Goal: Find specific page/section: Find specific page/section

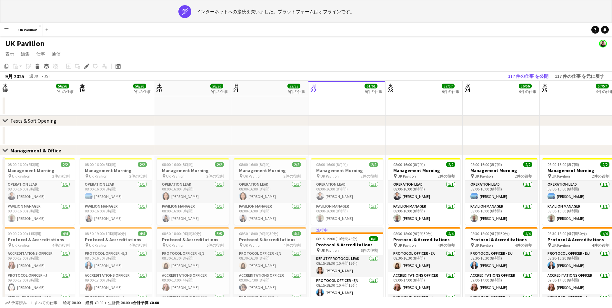
scroll to position [0, 255]
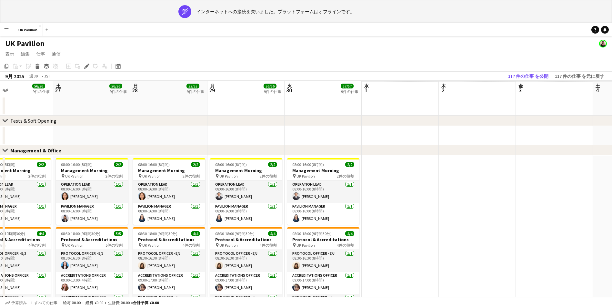
drag, startPoint x: 469, startPoint y: 91, endPoint x: 83, endPoint y: 109, distance: 386.7
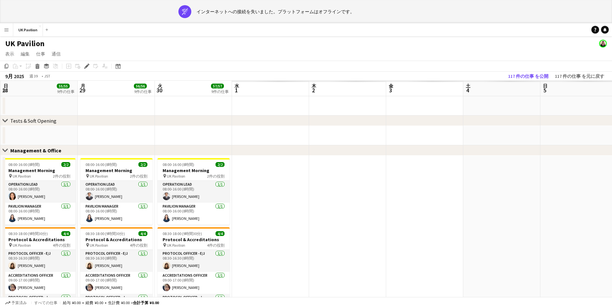
drag, startPoint x: 466, startPoint y: 85, endPoint x: 336, endPoint y: 97, distance: 131.0
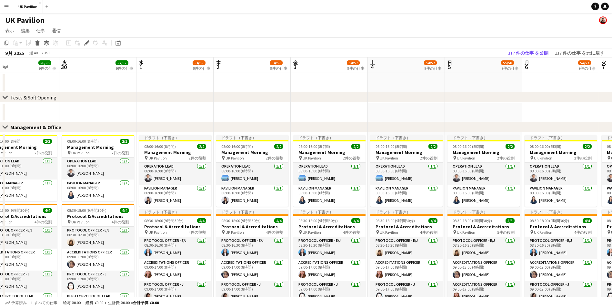
scroll to position [0, 249]
drag, startPoint x: 418, startPoint y: 68, endPoint x: 323, endPoint y: 71, distance: 94.9
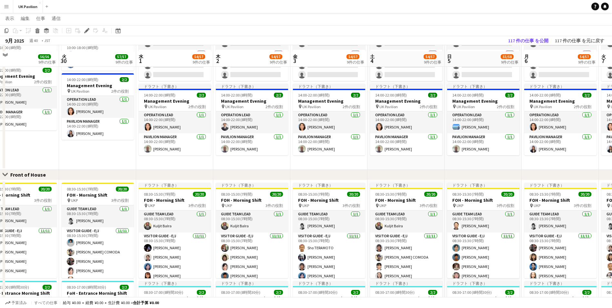
scroll to position [306, 0]
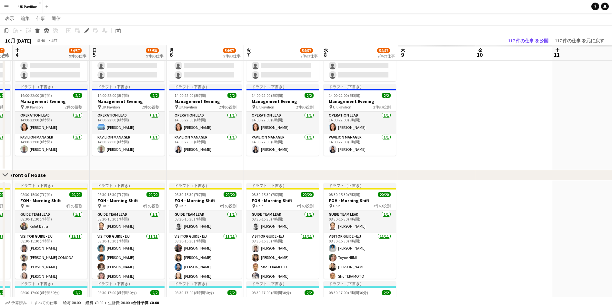
drag, startPoint x: 491, startPoint y: 49, endPoint x: 220, endPoint y: 55, distance: 271.1
click at [136, 52] on app-calendar-viewport "水 1 54/57 9件の仕事 木 2 54/57 9件の仕事 金 3 54/57 9件の仕事 土 4 54/57 9件の仕事 日 5 55/58 9件の仕事…" at bounding box center [306, 153] width 612 height 868
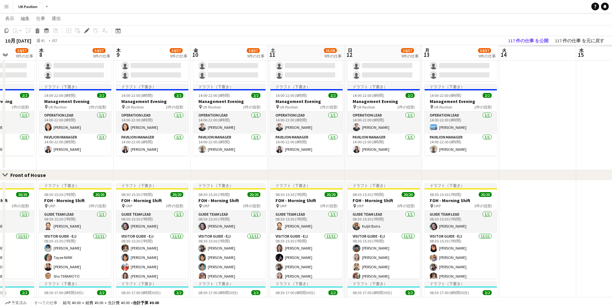
drag, startPoint x: 493, startPoint y: 57, endPoint x: 133, endPoint y: 58, distance: 360.1
click at [133, 58] on app-calendar-viewport "日 5 55/58 9件の仕事 月 6 54/57 9件の仕事 火 7 54/57 9件の仕事 水 8 54/57 9件の仕事 木 9 54/57 9件の仕事…" at bounding box center [306, 153] width 612 height 868
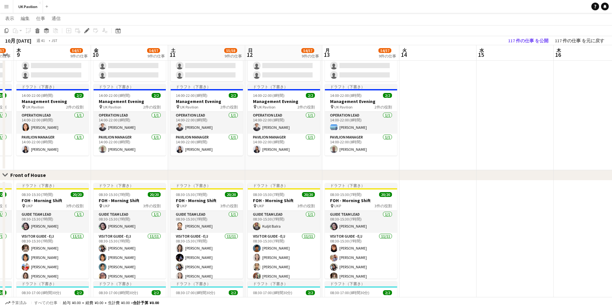
scroll to position [0, 224]
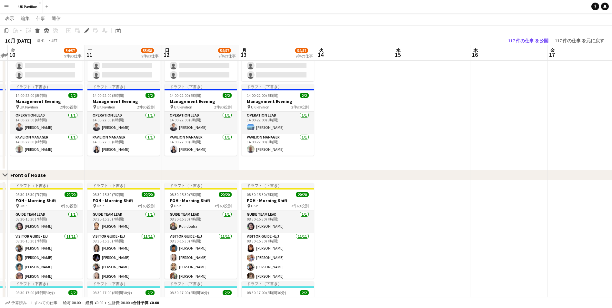
drag, startPoint x: 467, startPoint y: 53, endPoint x: 361, endPoint y: 53, distance: 105.8
click at [361, 53] on app-calendar-viewport "火 7 54/57 9件の仕事 水 8 54/57 9件の仕事 木 9 54/57 9件の仕事 金 10 54/57 9件の仕事 土 11 55/58 9件の…" at bounding box center [306, 153] width 612 height 868
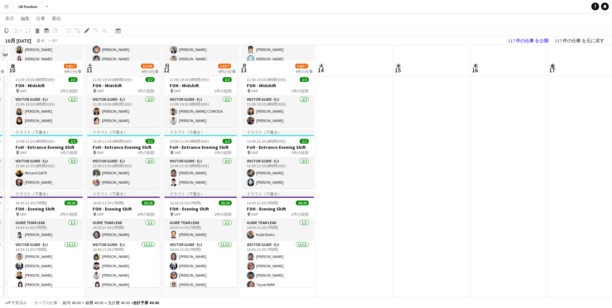
scroll to position [597, 0]
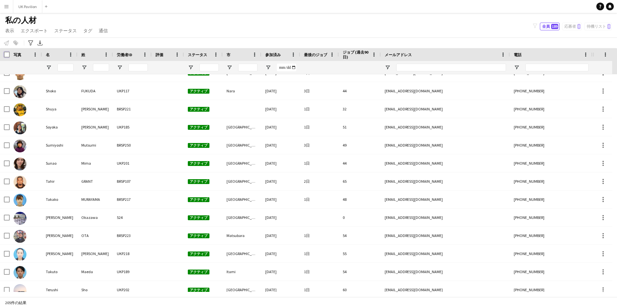
scroll to position [2775, 0]
